Goal: Navigation & Orientation: Find specific page/section

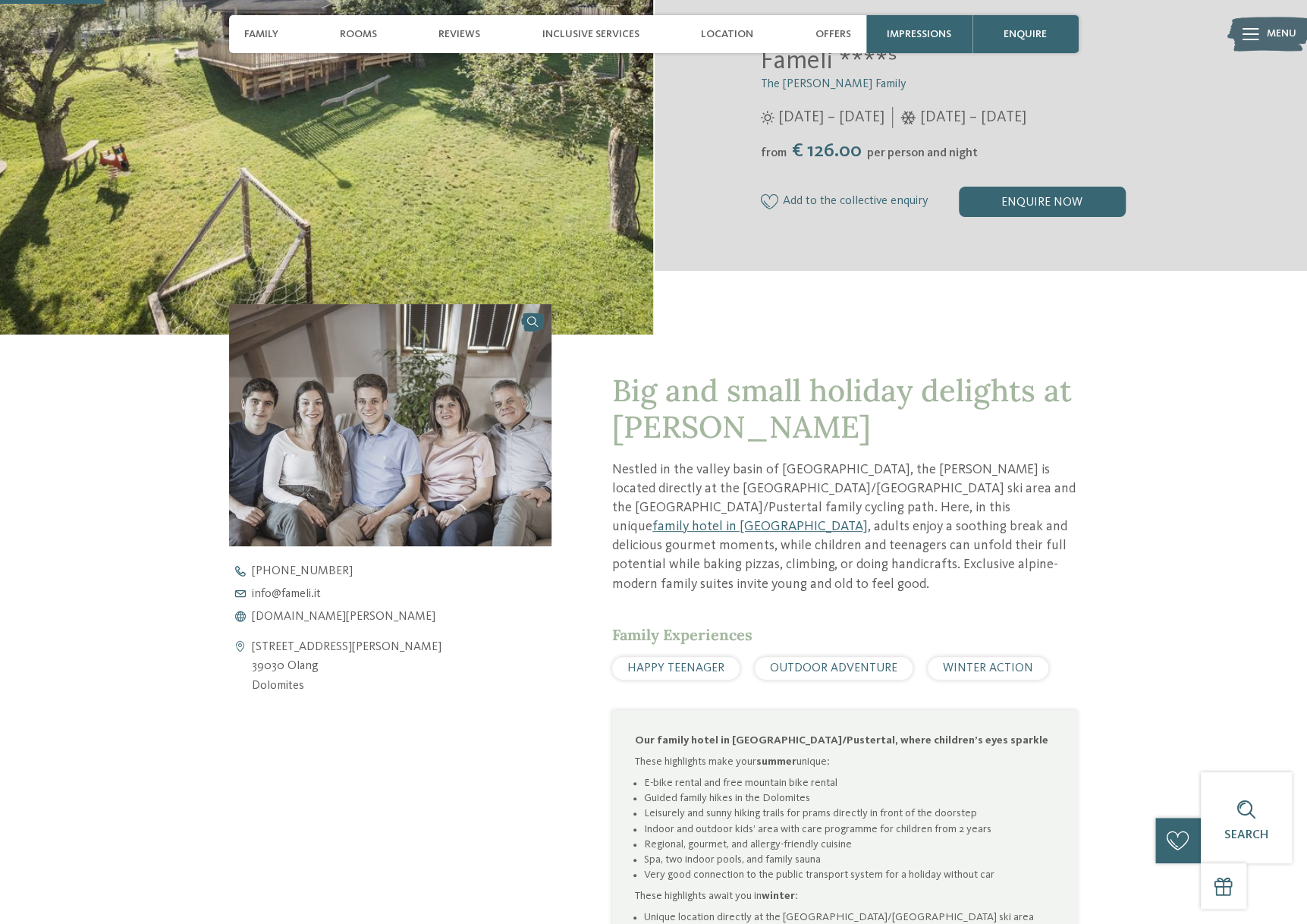
scroll to position [379, 0]
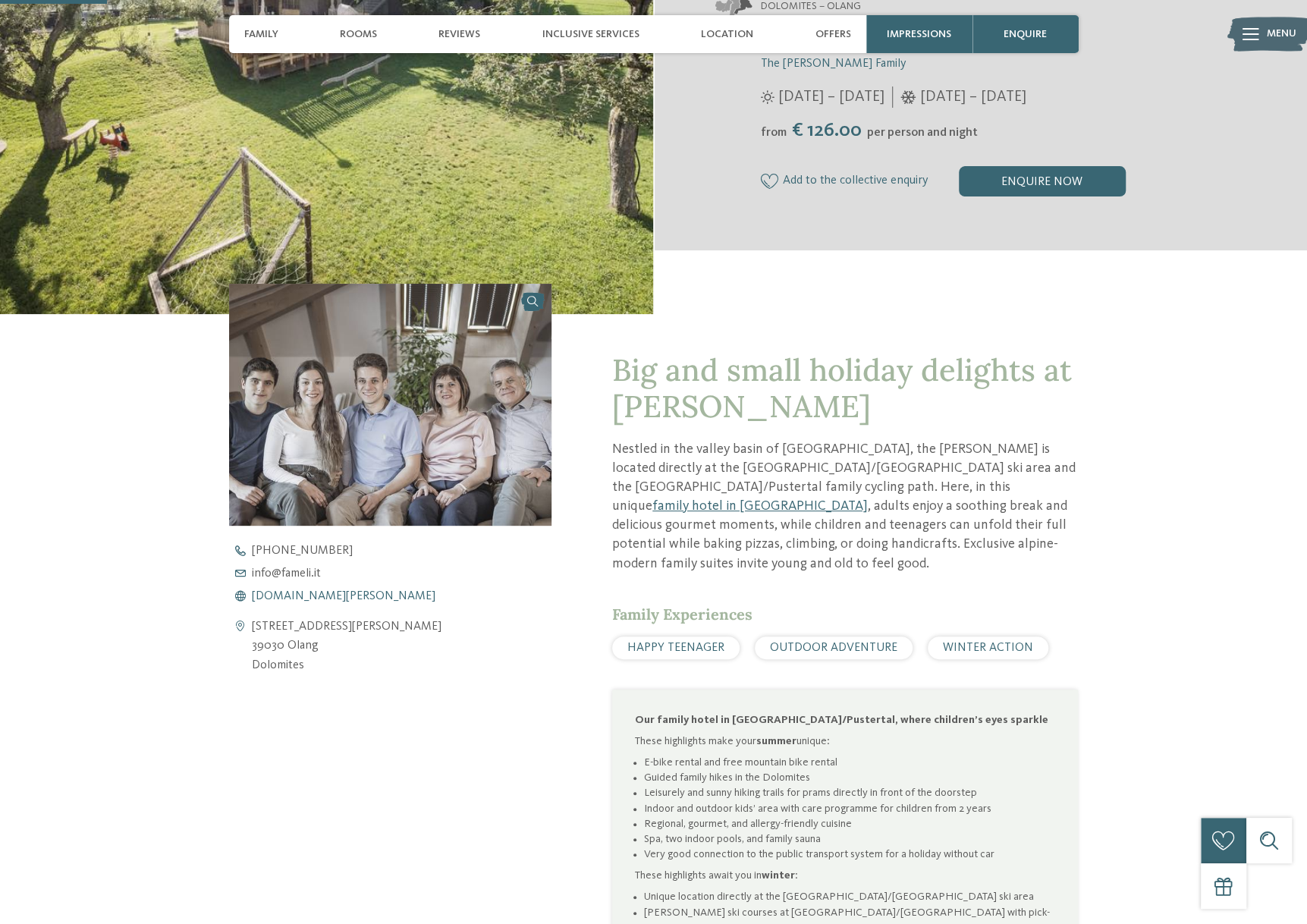
click at [296, 593] on span "www.fameli.it" at bounding box center [343, 596] width 183 height 12
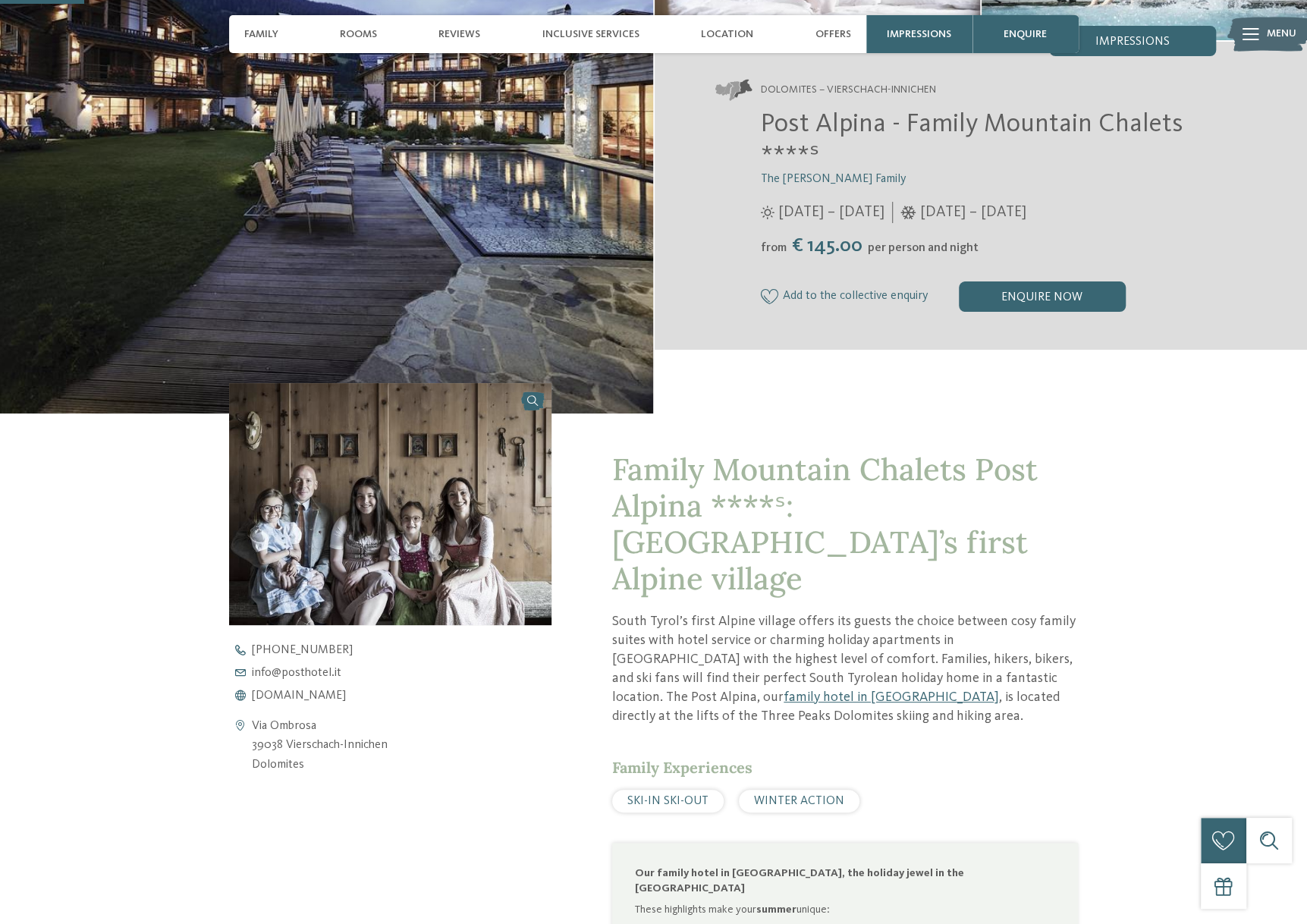
scroll to position [304, 0]
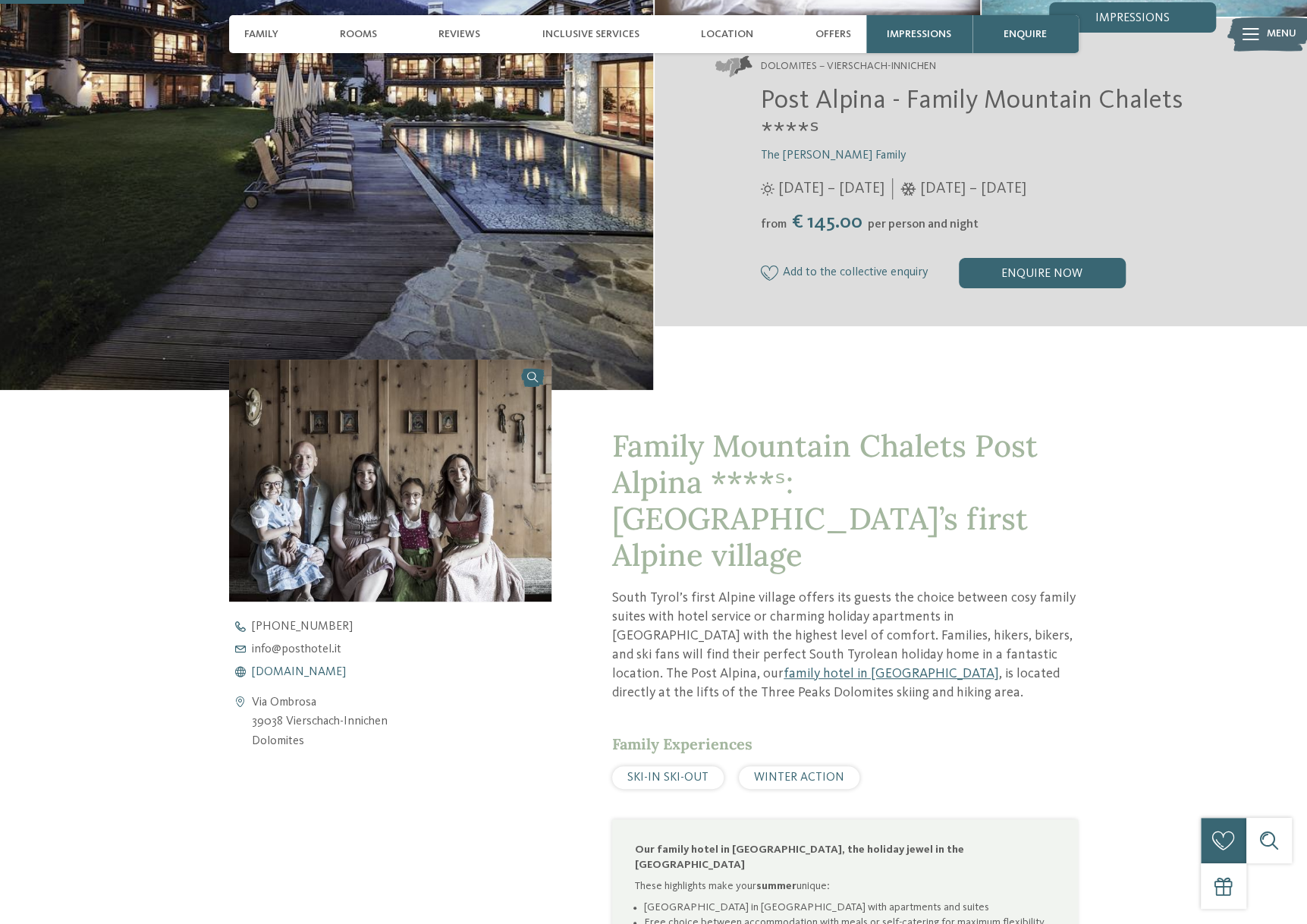
click at [309, 674] on span "www.postalpina.it" at bounding box center [299, 671] width 94 height 12
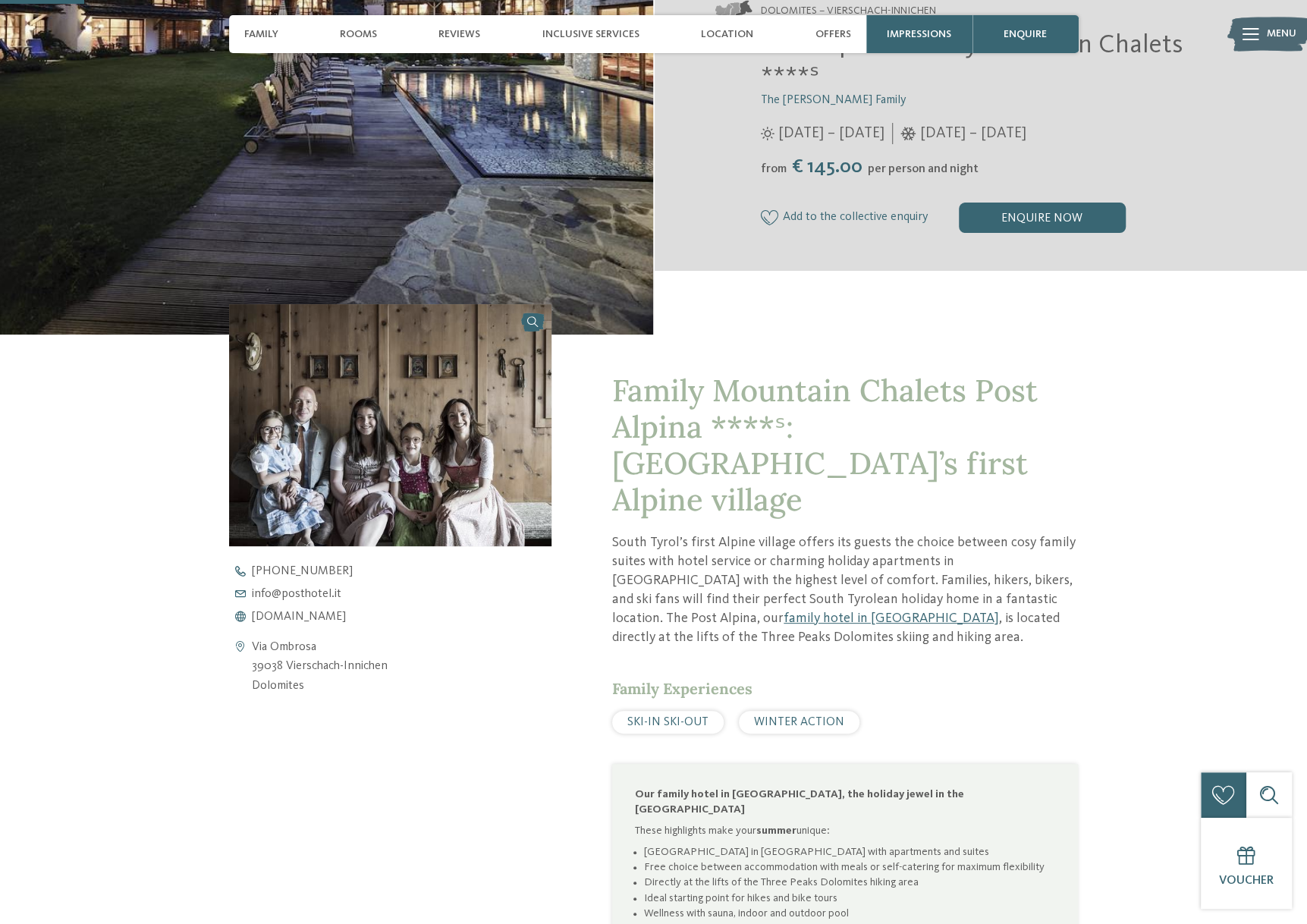
scroll to position [379, 0]
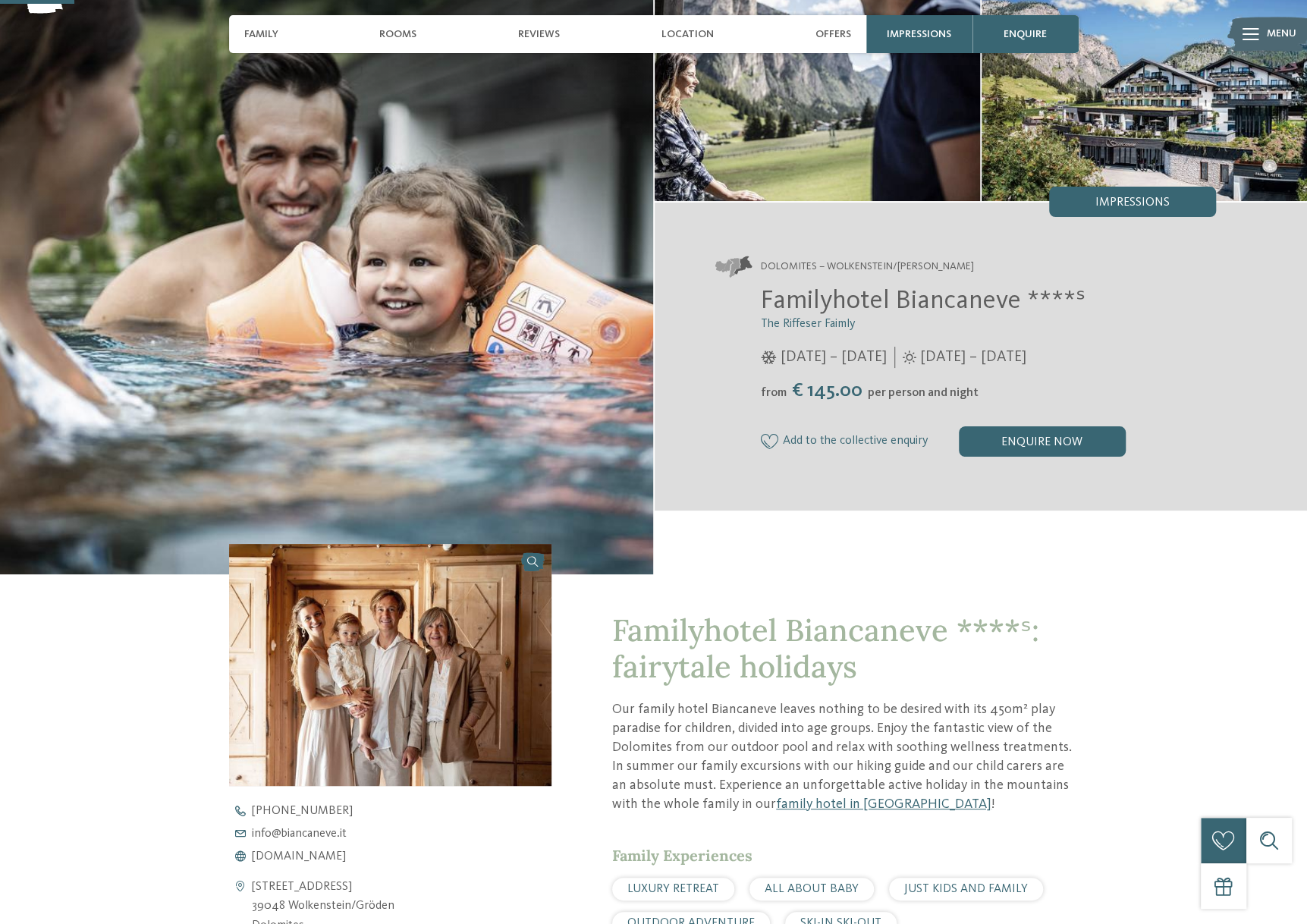
scroll to position [228, 0]
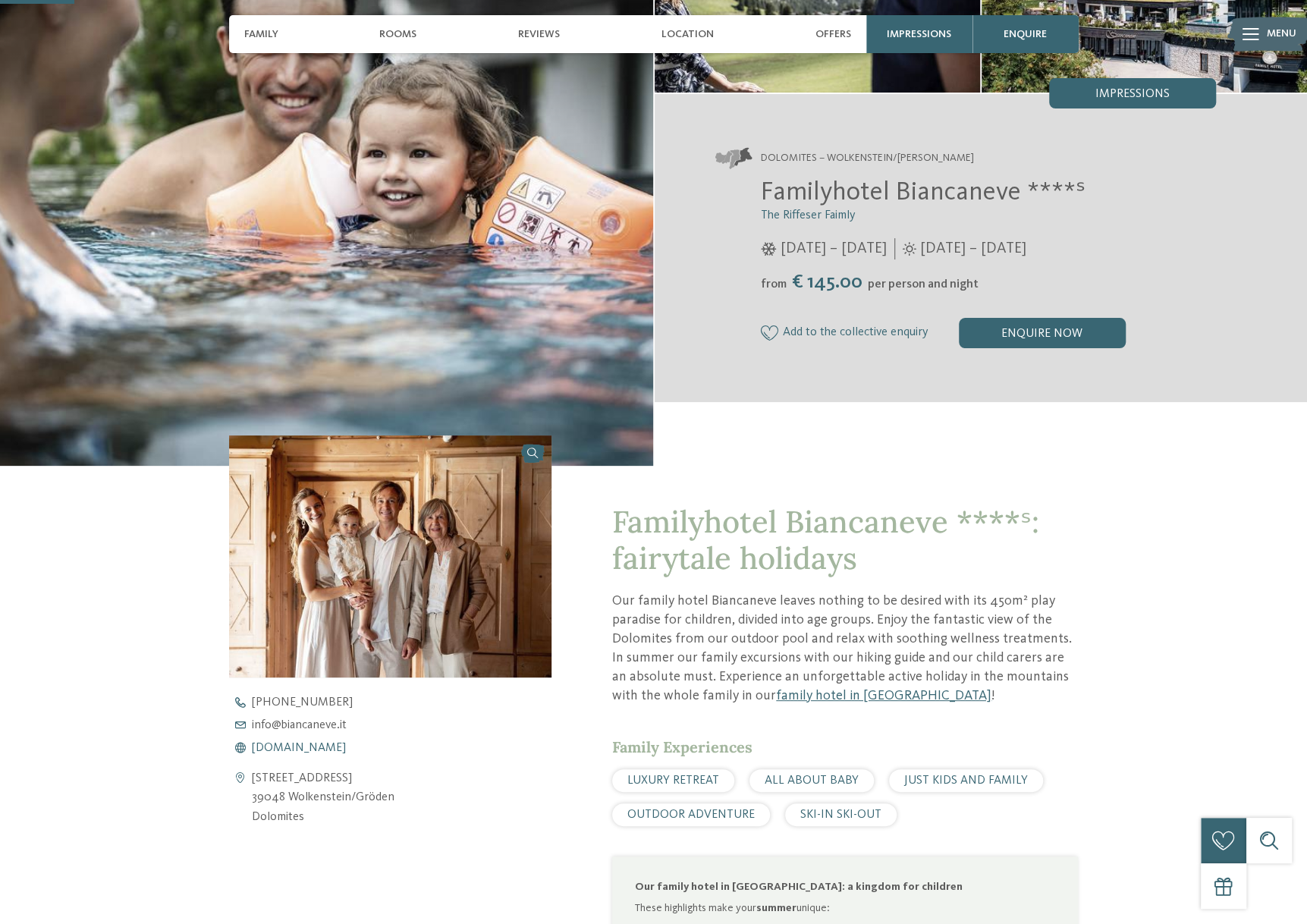
click at [317, 749] on span "www.biancaneve.it" at bounding box center [299, 747] width 94 height 12
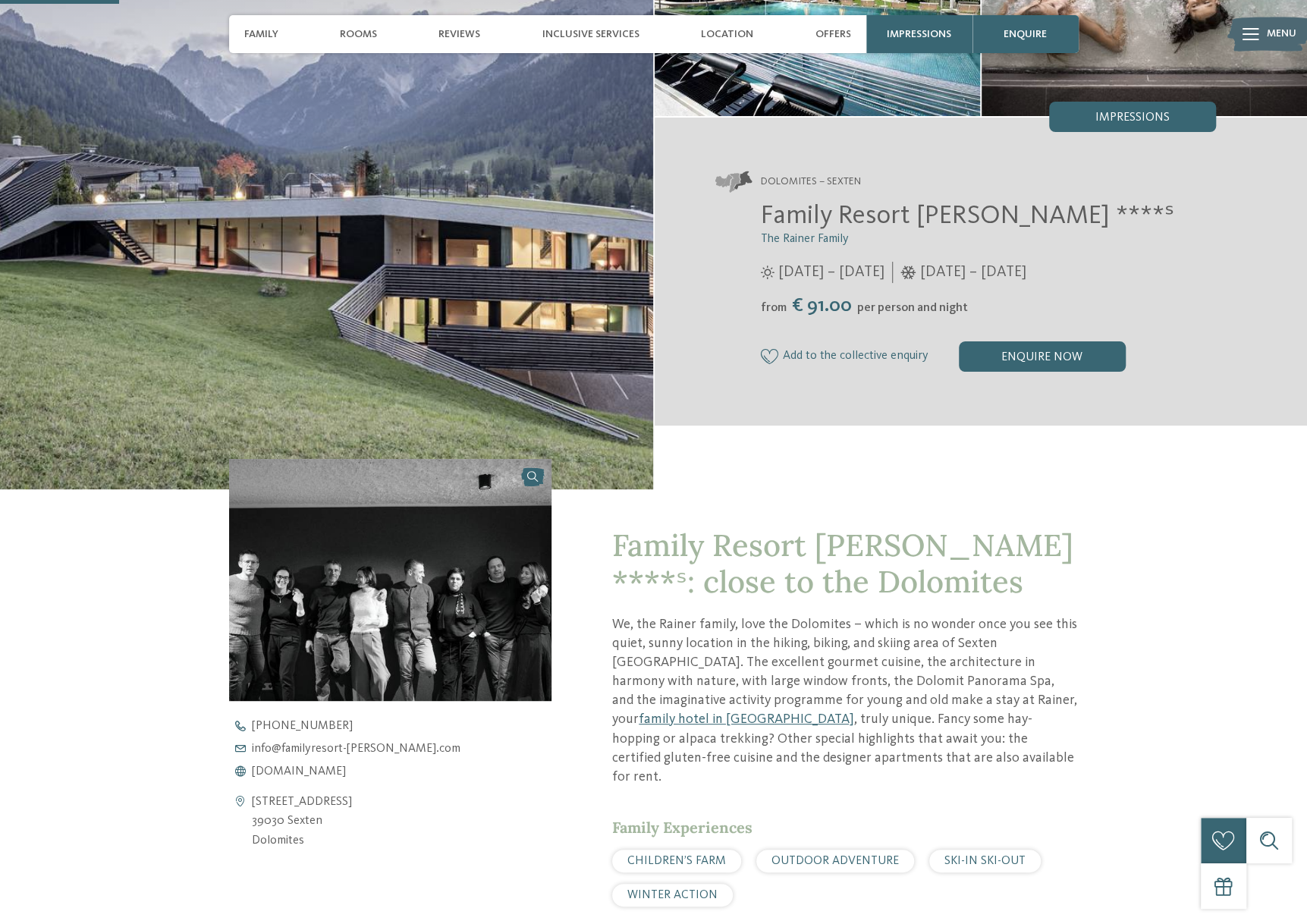
scroll to position [379, 0]
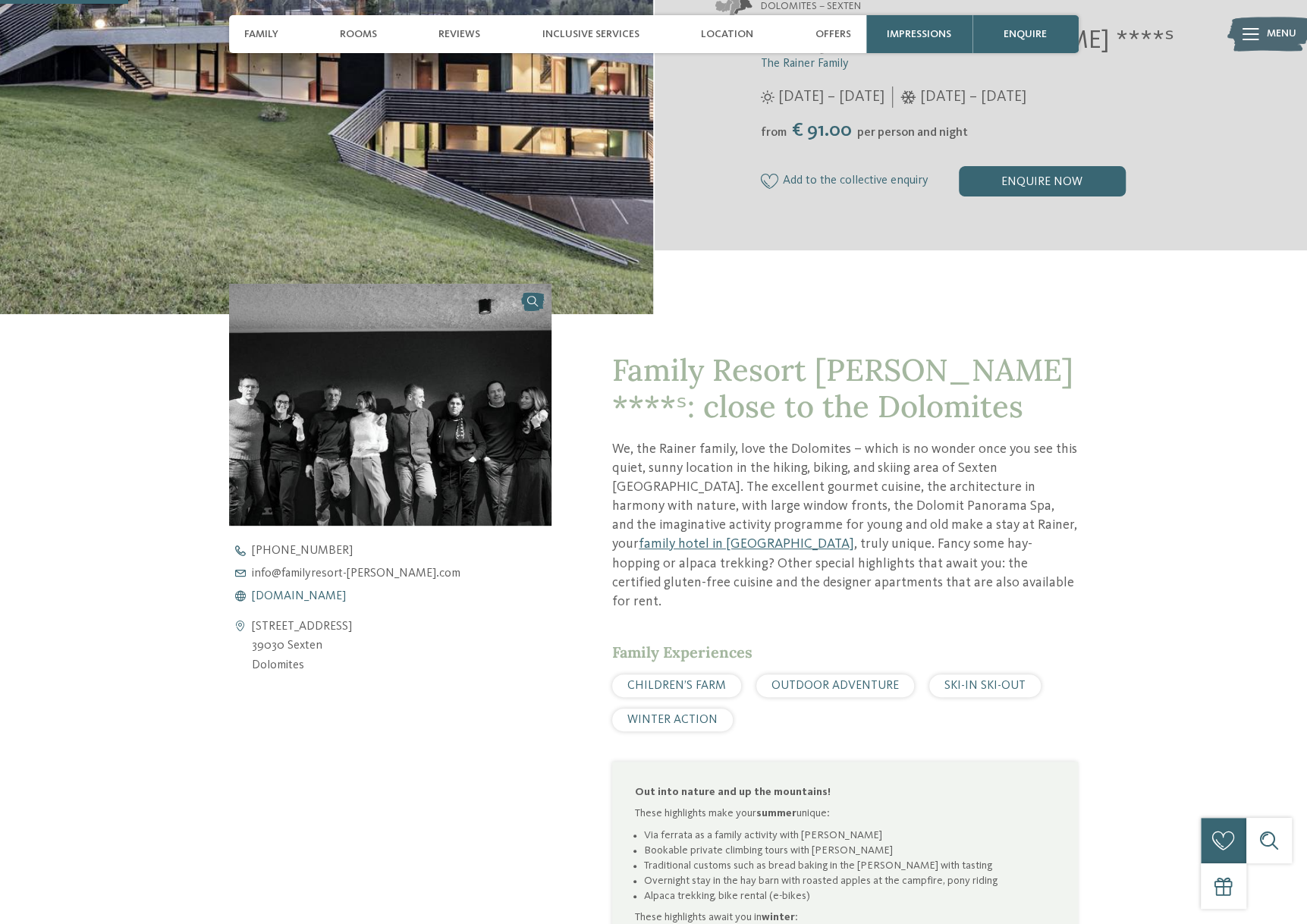
click at [309, 600] on span "[DOMAIN_NAME]" at bounding box center [299, 596] width 94 height 12
